Goal: Complete application form

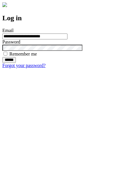
type input "**********"
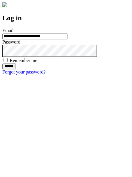
click at [16, 69] on input "******" at bounding box center [9, 67] width 14 height 6
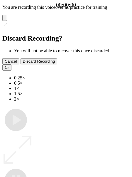
type input "**********"
